Goal: Task Accomplishment & Management: Use online tool/utility

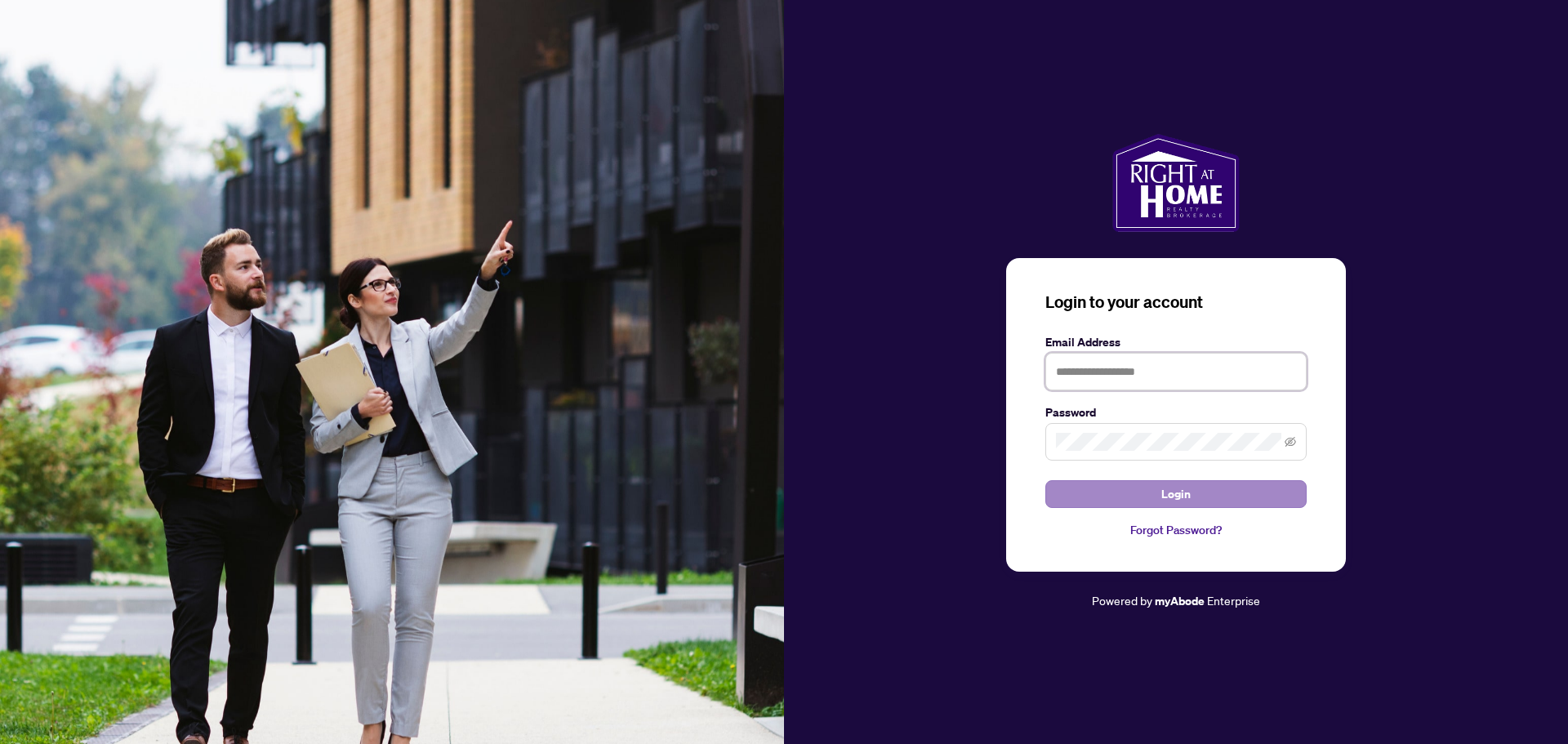
type input "**********"
click at [1130, 496] on button "Login" at bounding box center [1176, 494] width 261 height 28
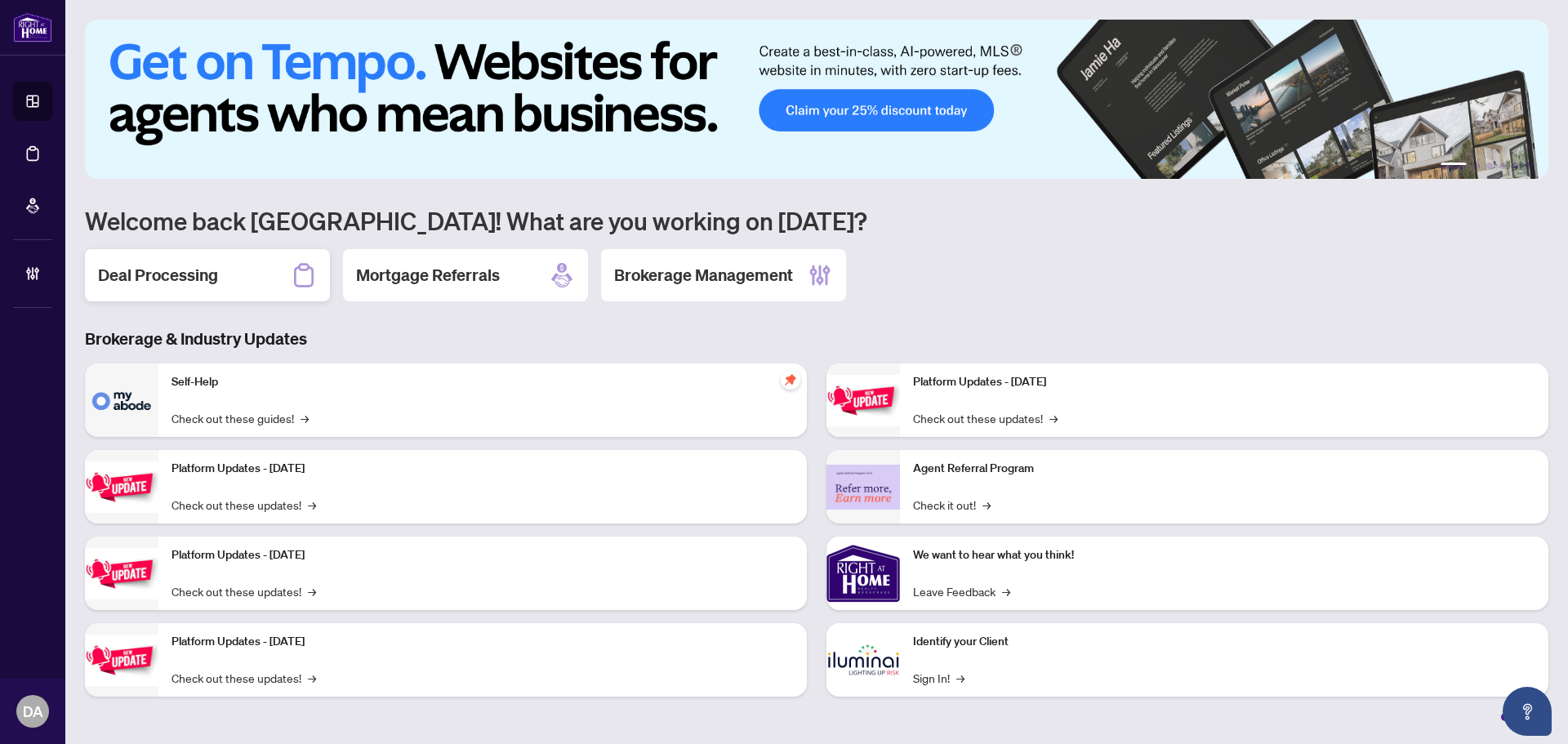
click at [229, 282] on div "Deal Processing" at bounding box center [207, 275] width 245 height 53
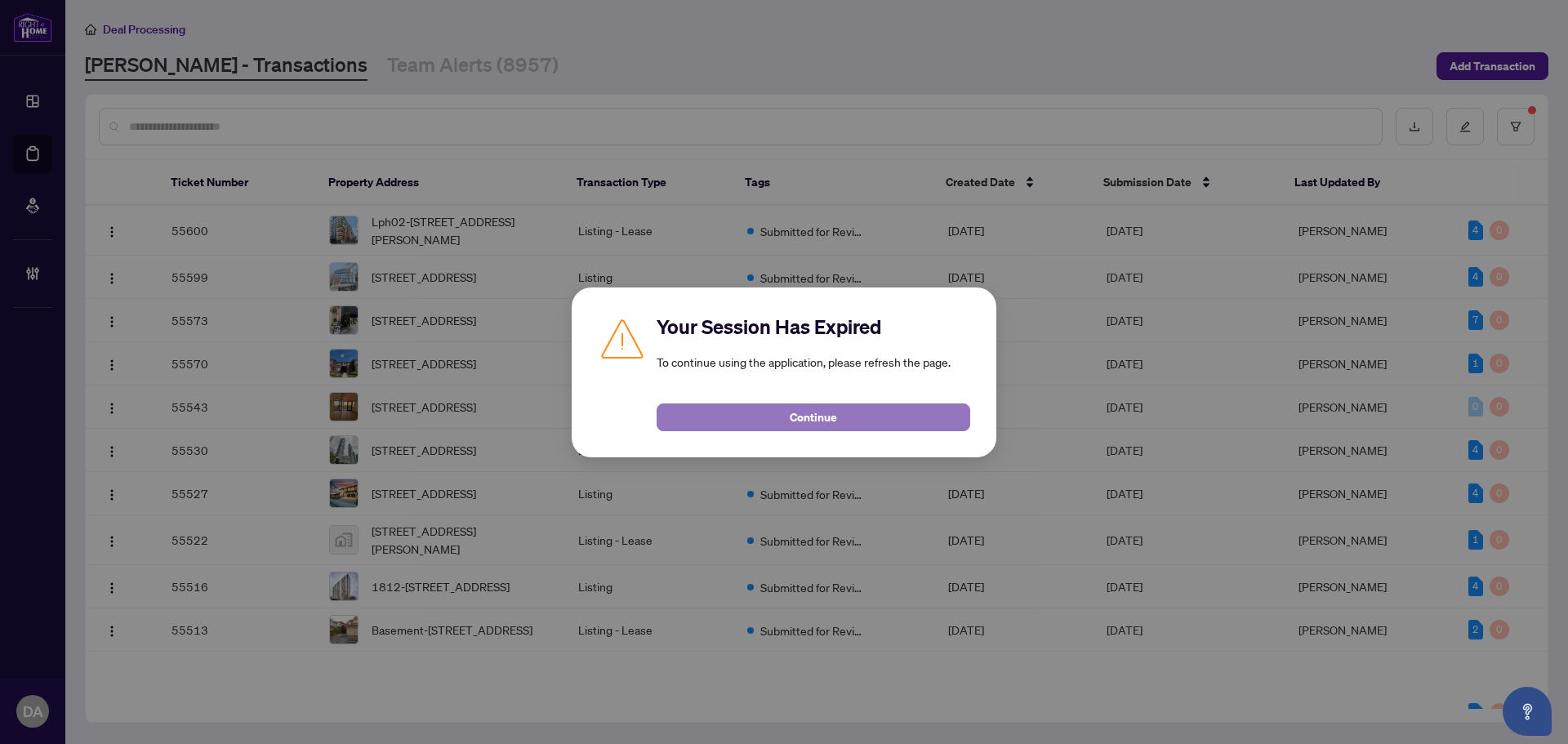
click at [780, 405] on button "Continue" at bounding box center [814, 418] width 314 height 28
